Goal: Navigation & Orientation: Find specific page/section

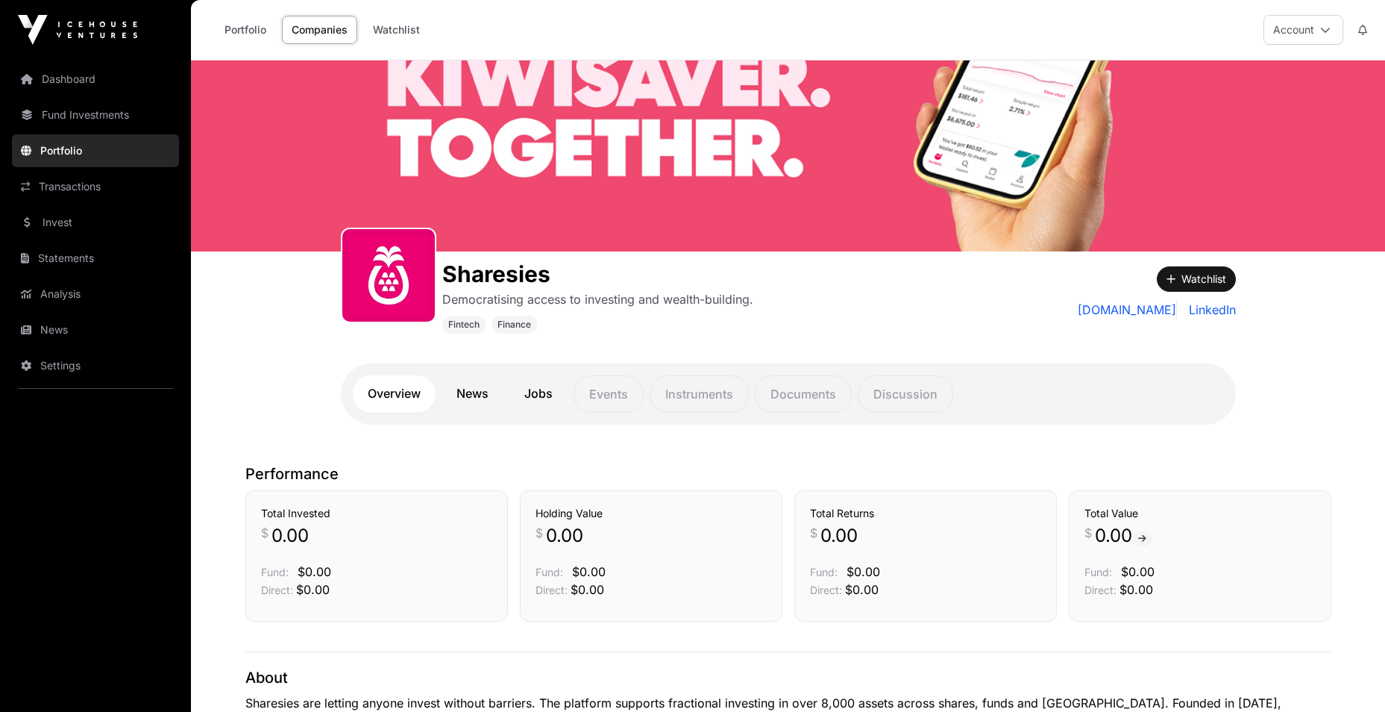
scroll to position [373, 0]
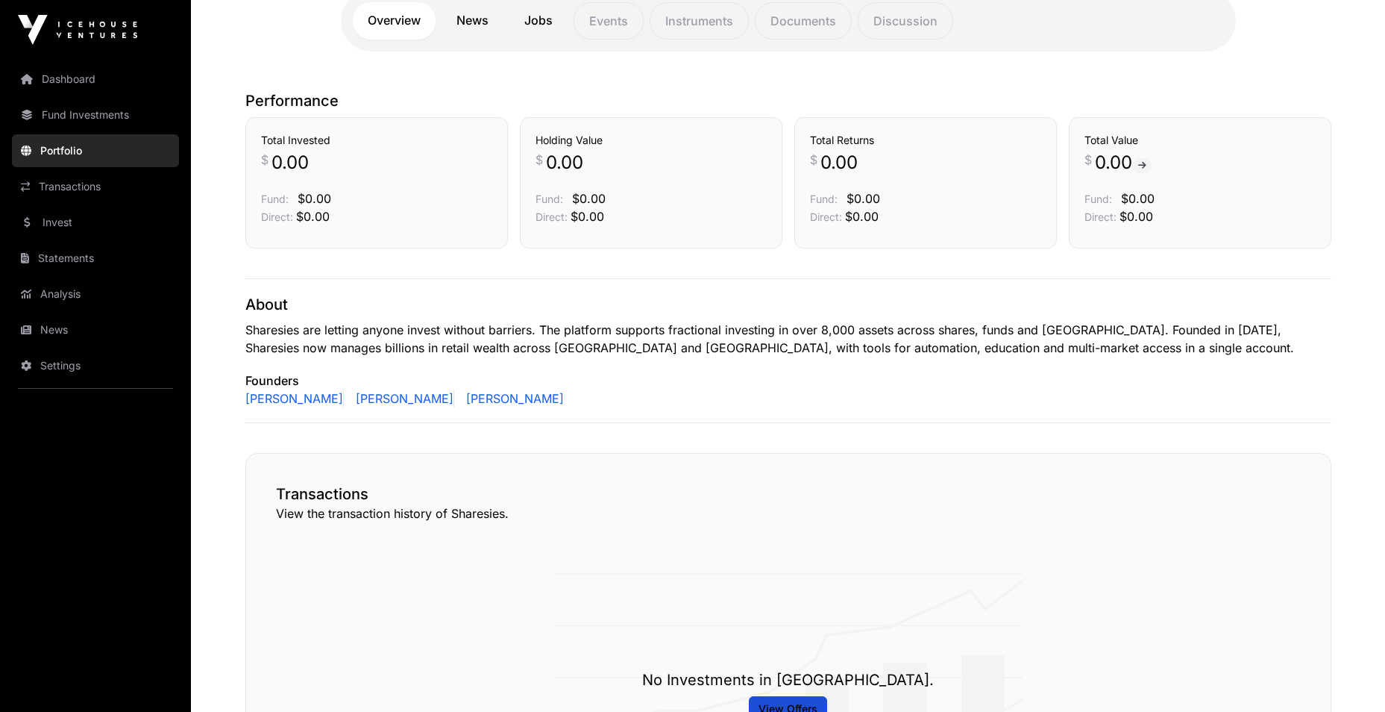
click at [60, 75] on link "Dashboard" at bounding box center [95, 79] width 167 height 33
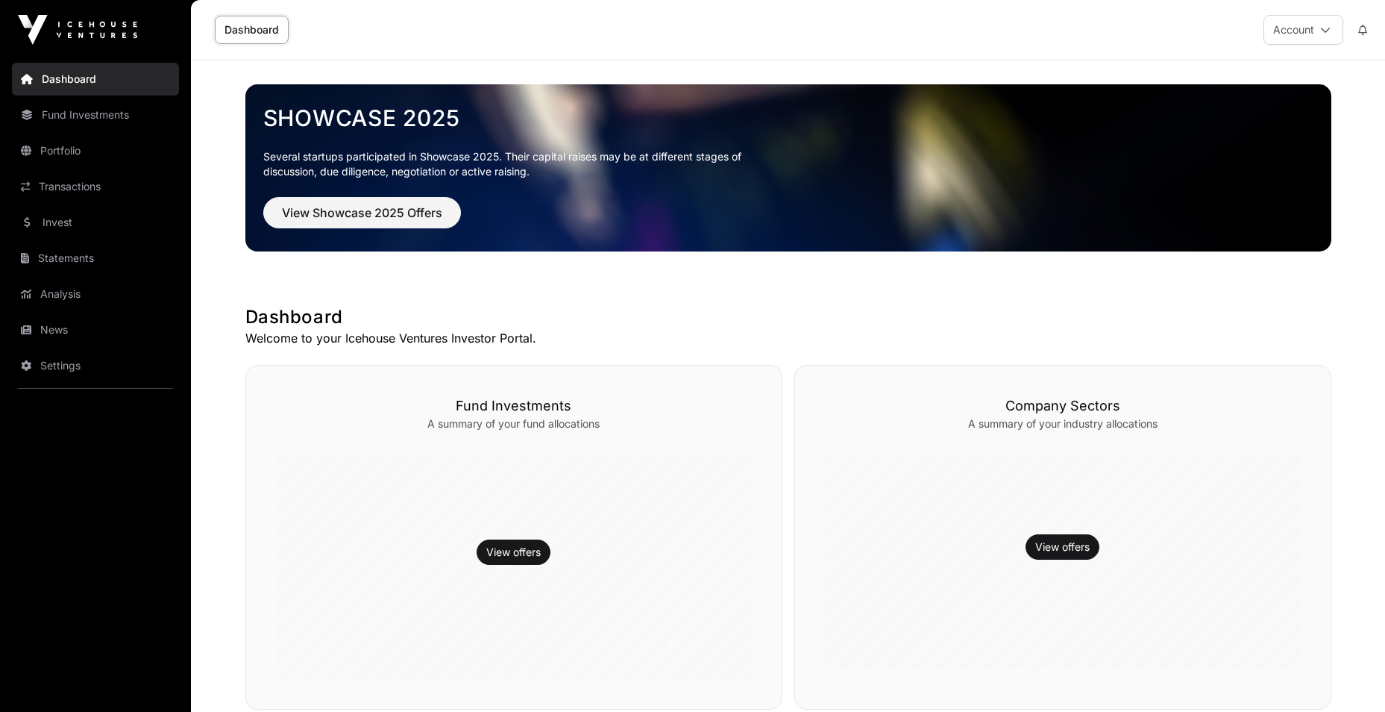
click at [104, 124] on link "Fund Investments" at bounding box center [95, 114] width 167 height 33
